Goal: Task Accomplishment & Management: Use online tool/utility

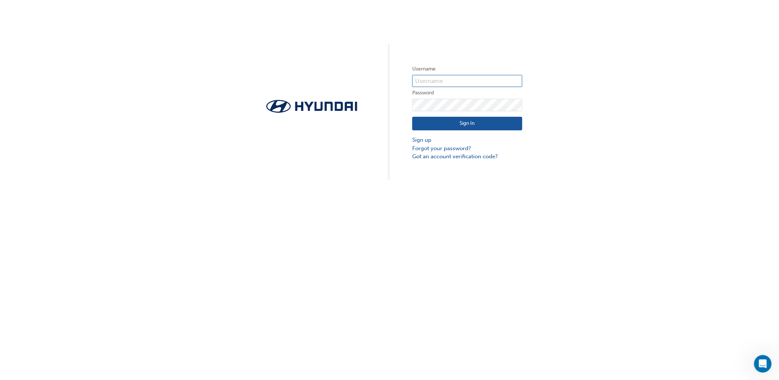
type input "34849"
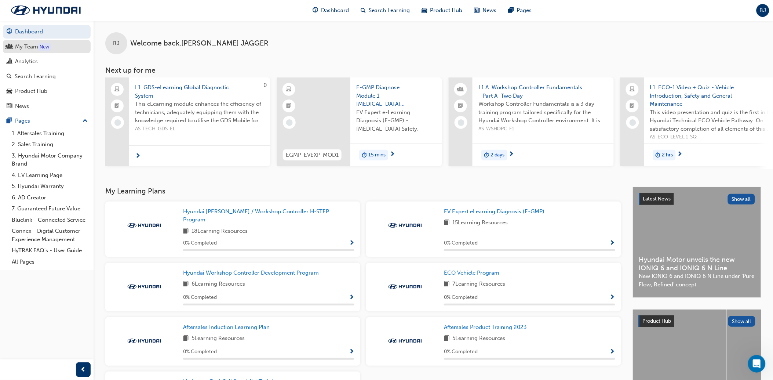
click at [32, 47] on div "My Team" at bounding box center [26, 47] width 23 height 8
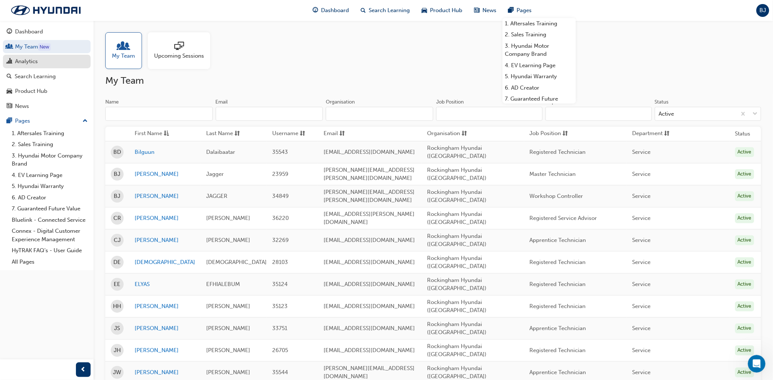
click at [44, 65] on div "Analytics" at bounding box center [47, 61] width 80 height 9
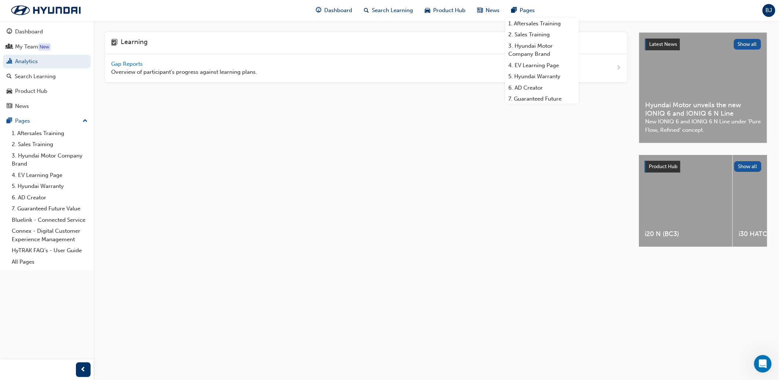
click at [137, 64] on span "Gap Reports" at bounding box center [127, 64] width 33 height 7
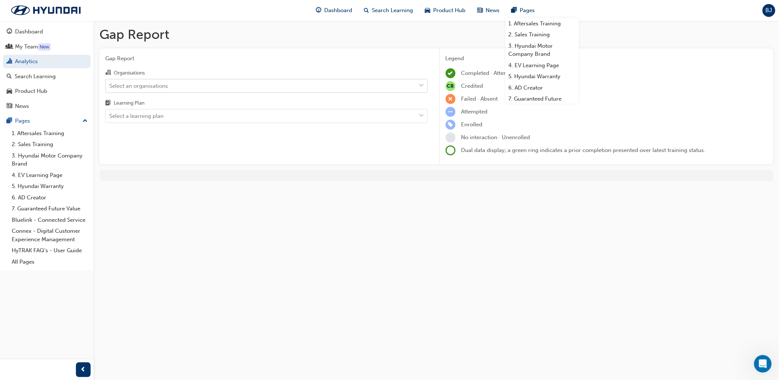
click at [165, 84] on div "Select an organisations" at bounding box center [138, 85] width 59 height 8
click at [110, 84] on input "Organisations Select an organisations" at bounding box center [109, 85] width 1 height 6
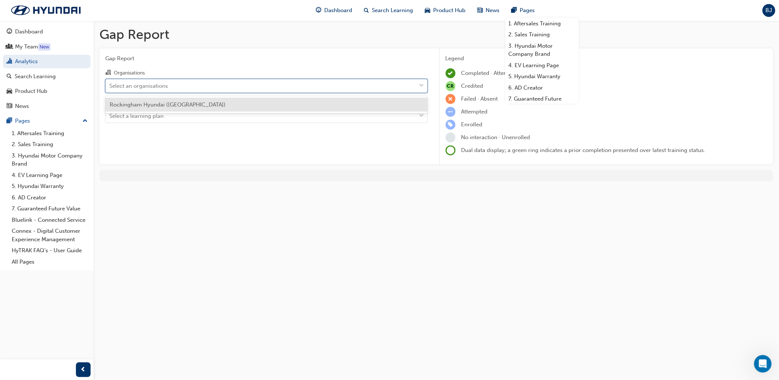
click at [163, 106] on span "Rockingham Hyundai (Rockingham)" at bounding box center [168, 104] width 116 height 7
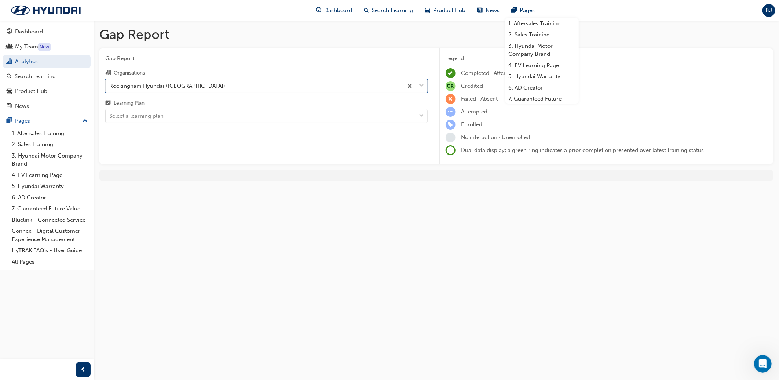
click at [169, 127] on div "Gap Report Organisations option Rockingham Hyundai (Rockingham), selected. 0 re…" at bounding box center [266, 106] width 334 height 116
click at [167, 121] on div "Select a learning plan" at bounding box center [261, 116] width 311 height 13
click at [110, 119] on input "Learning Plan Select a learning plan" at bounding box center [109, 116] width 1 height 6
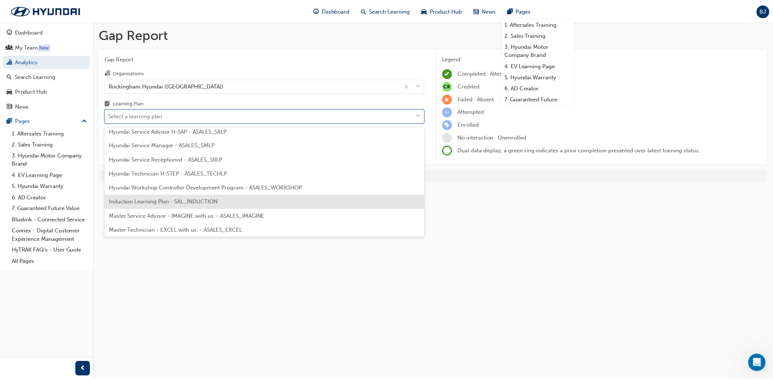
scroll to position [244, 0]
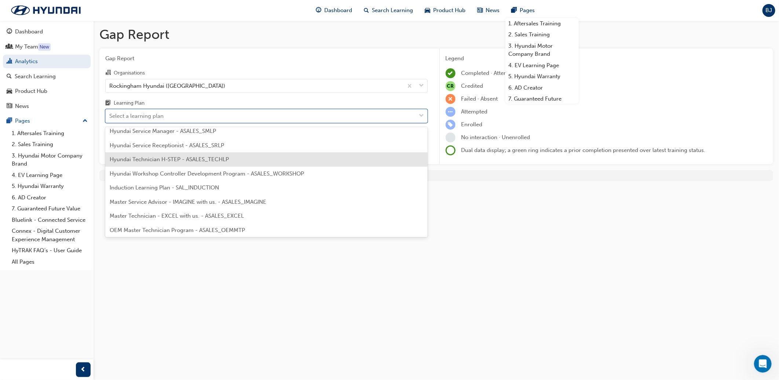
click at [175, 156] on span "Hyundai Technician H-STEP - ASALES_TECHLP" at bounding box center [169, 159] width 119 height 7
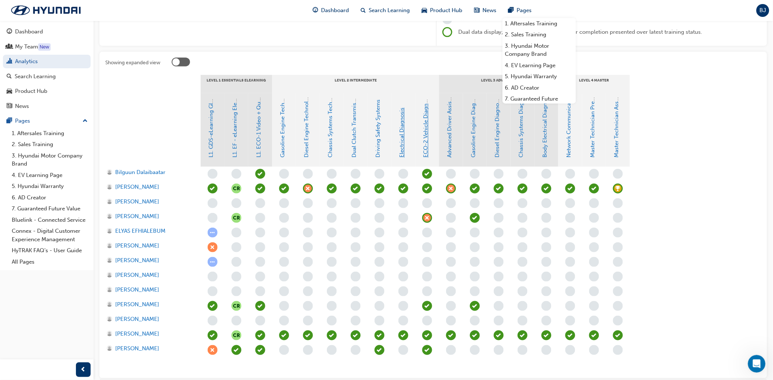
scroll to position [157, 0]
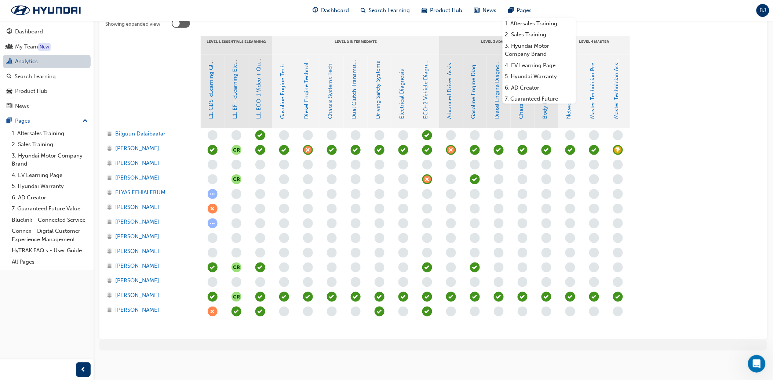
click at [32, 63] on link "Analytics" at bounding box center [47, 62] width 88 height 14
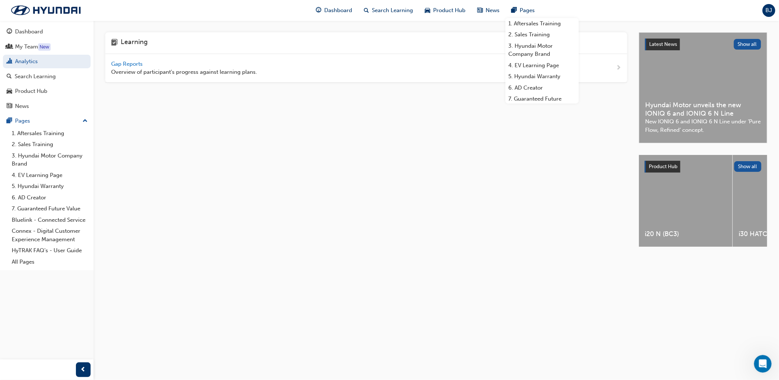
click at [140, 64] on span "Gap Reports" at bounding box center [127, 64] width 33 height 7
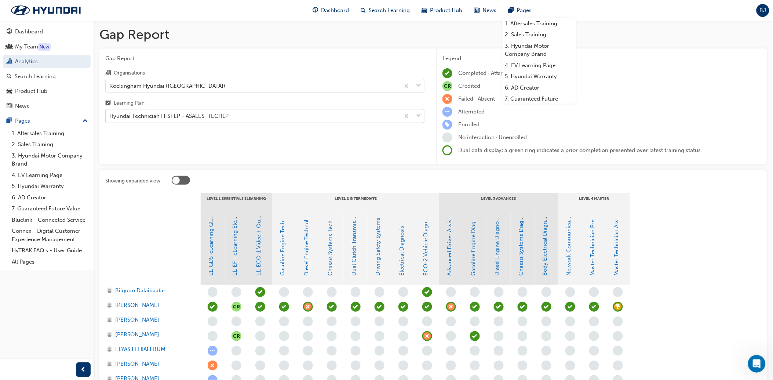
click at [155, 111] on div "Hyundai Technician H-STEP - ASALES_TECHLP" at bounding box center [253, 116] width 294 height 13
click at [110, 113] on input "Learning Plan Hyundai Technician H-STEP - ASALES_TECHLP" at bounding box center [109, 116] width 1 height 6
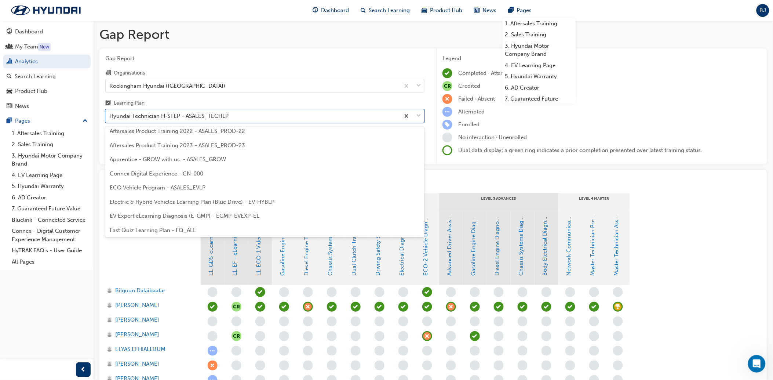
scroll to position [4, 0]
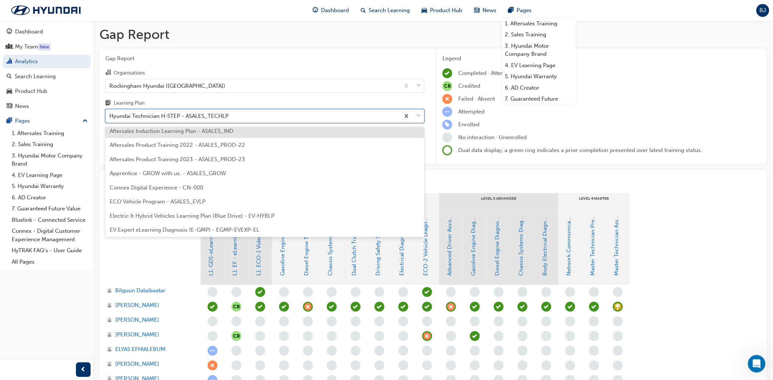
click at [164, 202] on span "ECO Vehicle Program - ASALES_EVLP" at bounding box center [158, 201] width 96 height 7
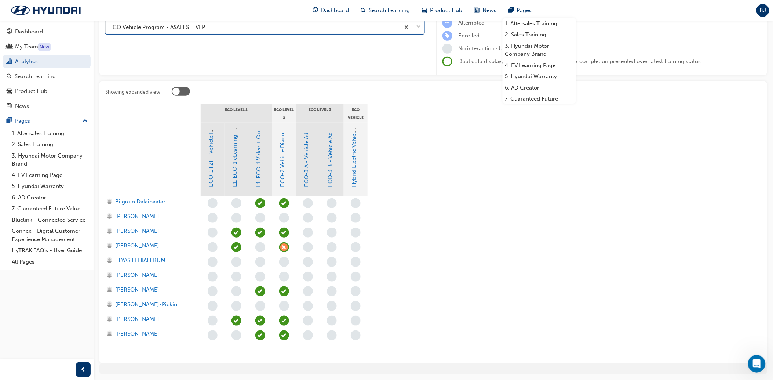
scroll to position [113, 0]
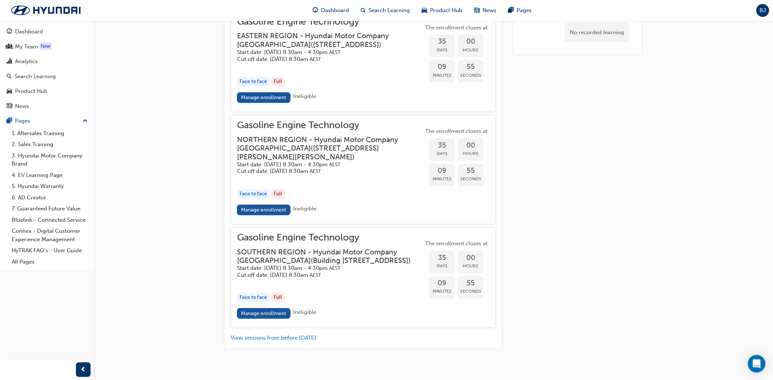
scroll to position [673, 0]
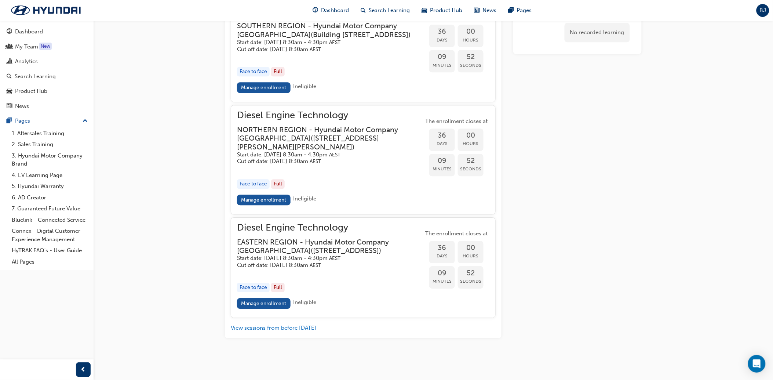
scroll to position [648, 0]
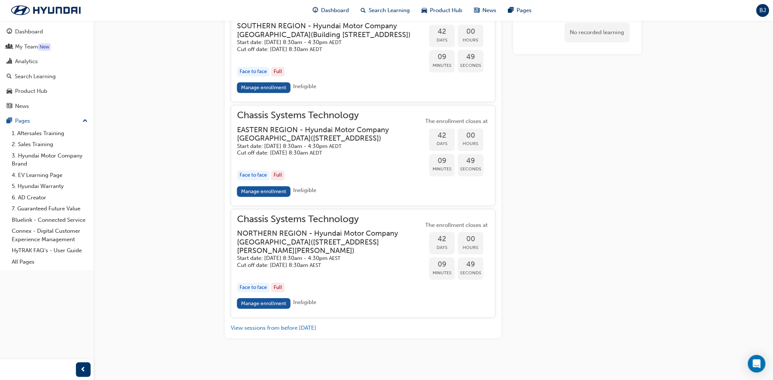
scroll to position [687, 0]
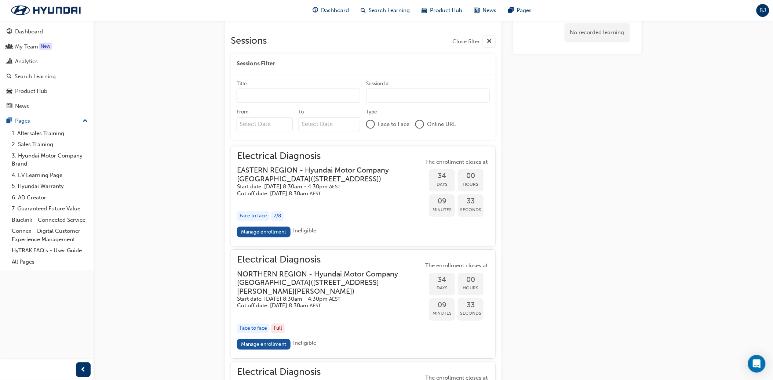
scroll to position [681, 0]
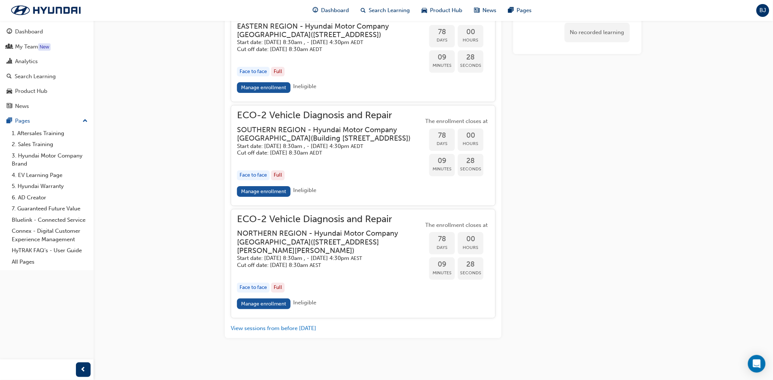
scroll to position [918, 0]
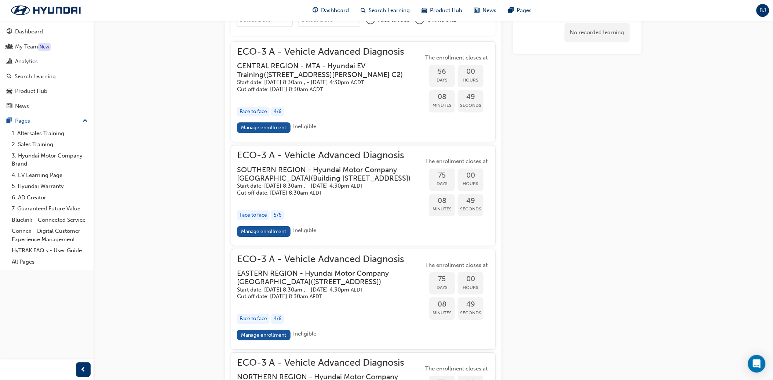
scroll to position [690, 0]
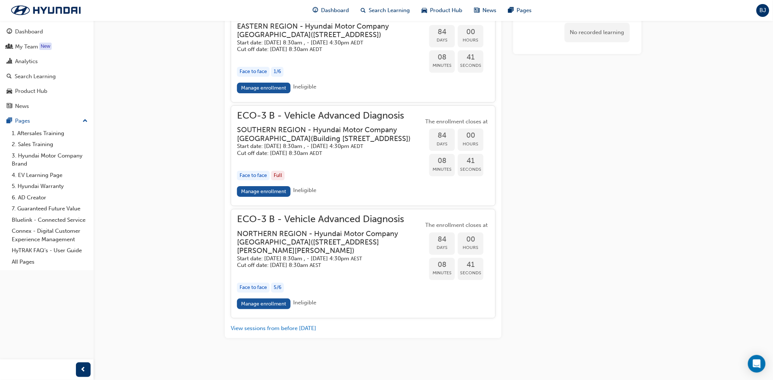
scroll to position [861, 0]
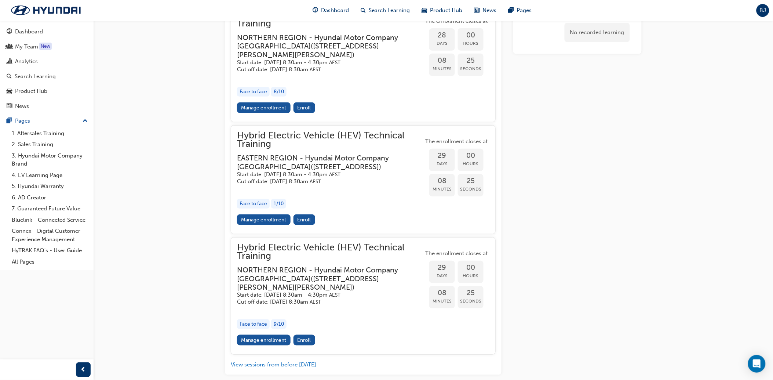
scroll to position [802, 0]
